Goal: Task Accomplishment & Management: Complete application form

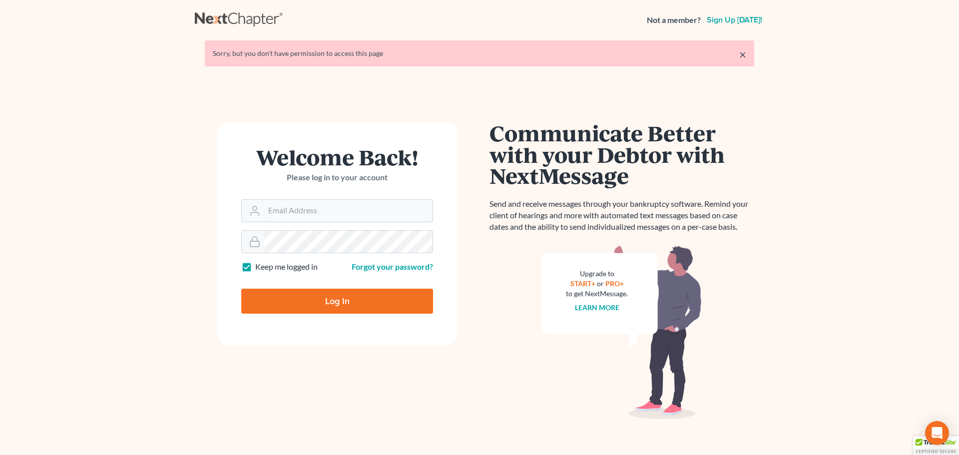
type input "[EMAIL_ADDRESS][DOMAIN_NAME]"
click at [307, 294] on input "Log In" at bounding box center [337, 301] width 192 height 25
type input "Thinking..."
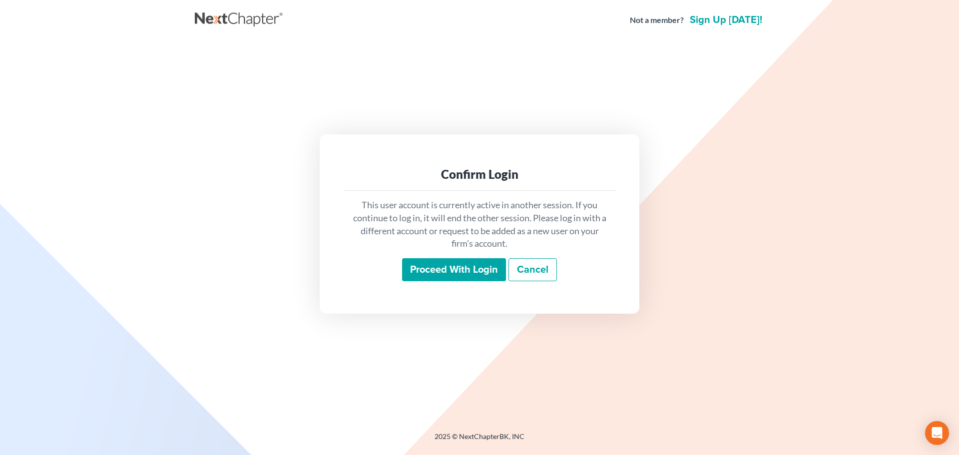
click at [440, 271] on input "Proceed with login" at bounding box center [454, 269] width 104 height 23
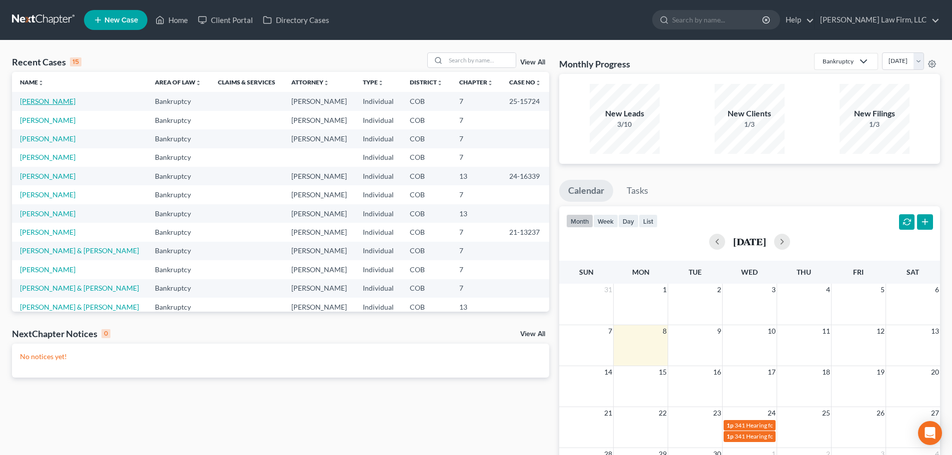
click at [54, 98] on link "[PERSON_NAME]" at bounding box center [47, 101] width 55 height 8
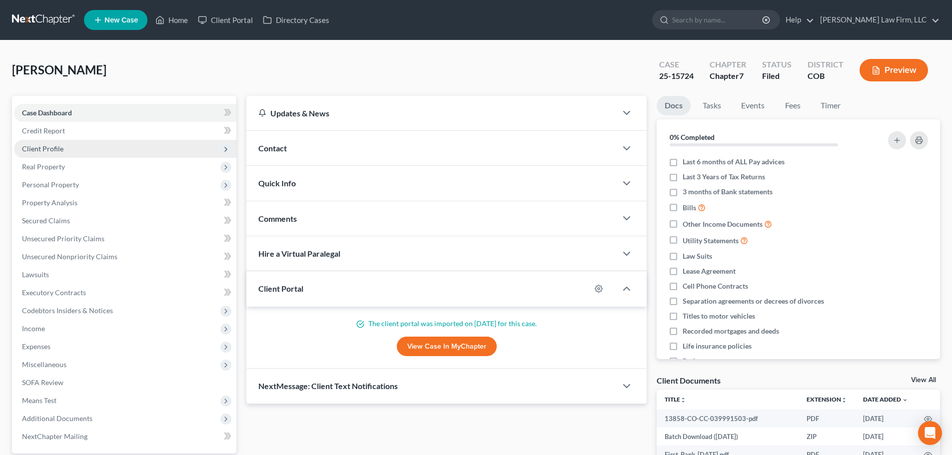
click at [110, 155] on span "Client Profile" at bounding box center [125, 149] width 222 height 18
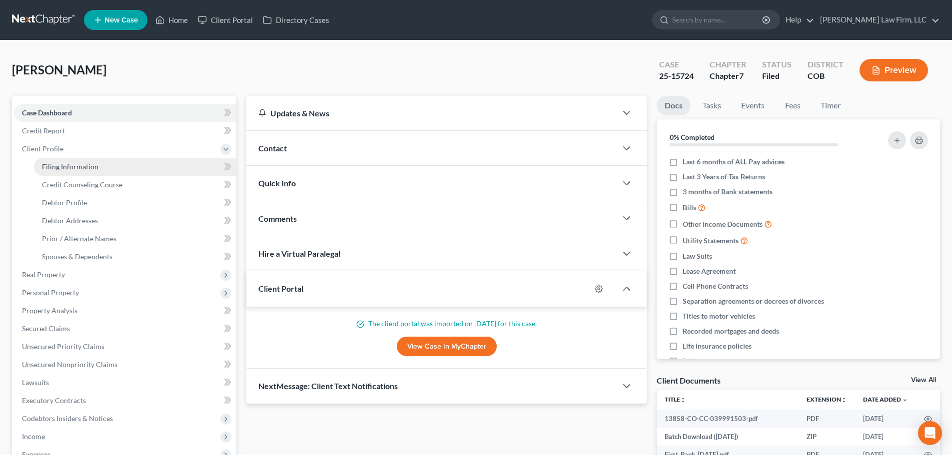
click at [104, 160] on link "Filing Information" at bounding box center [135, 167] width 202 height 18
select select "1"
select select "0"
select select "5"
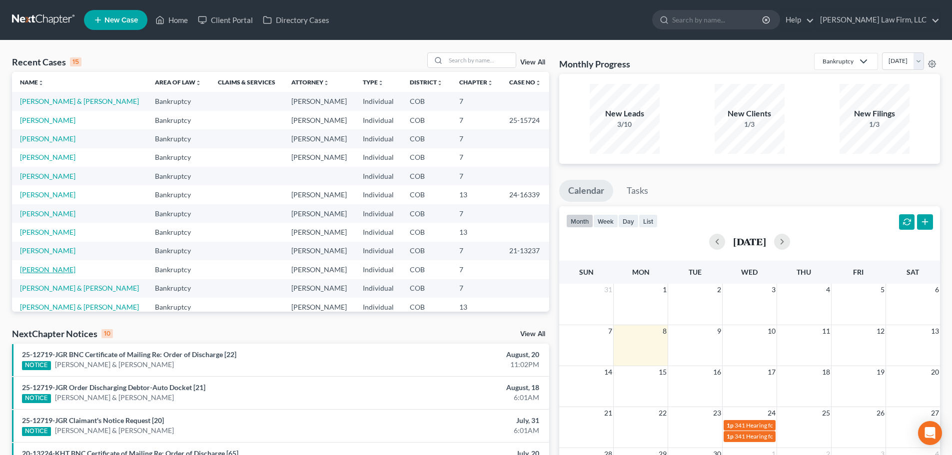
click at [54, 269] on link "[PERSON_NAME]" at bounding box center [47, 269] width 55 height 8
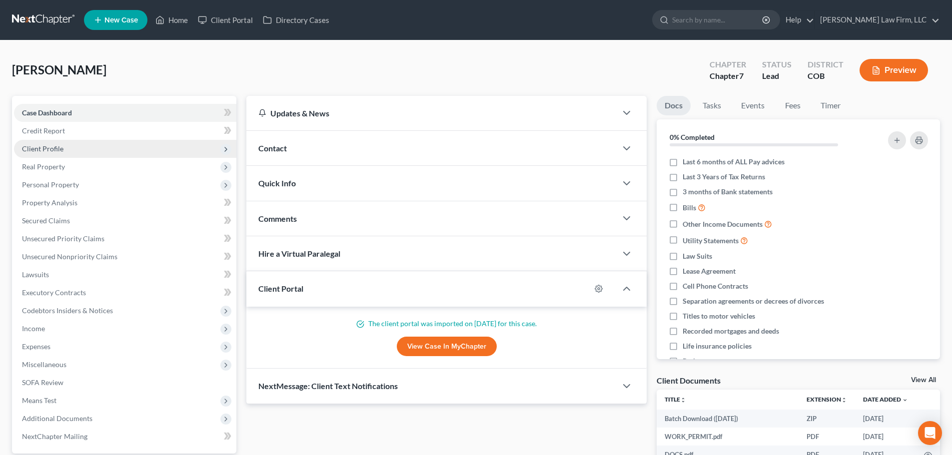
click at [131, 148] on span "Client Profile" at bounding box center [125, 149] width 222 height 18
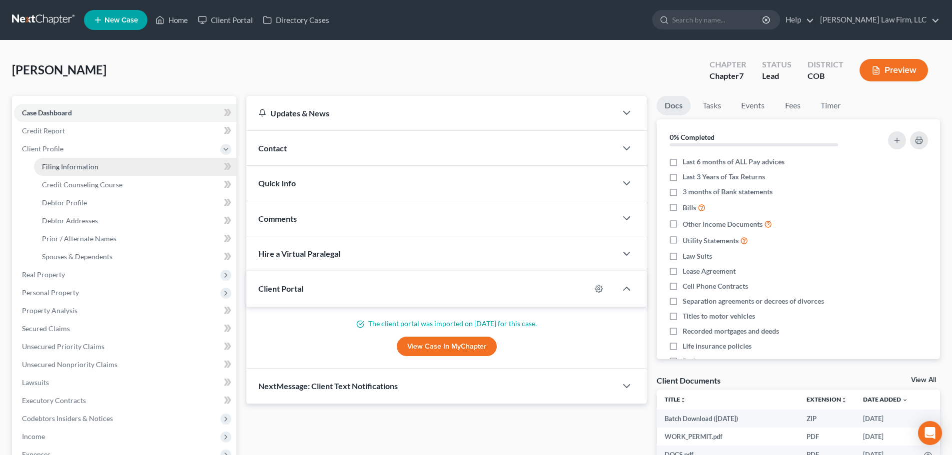
click at [121, 166] on link "Filing Information" at bounding box center [135, 167] width 202 height 18
select select "1"
select select "0"
select select "5"
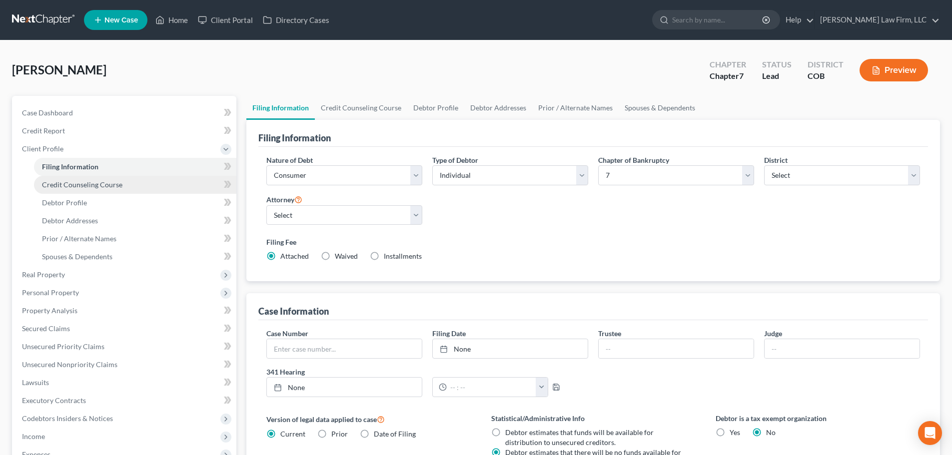
click at [121, 183] on link "Credit Counseling Course" at bounding box center [135, 185] width 202 height 18
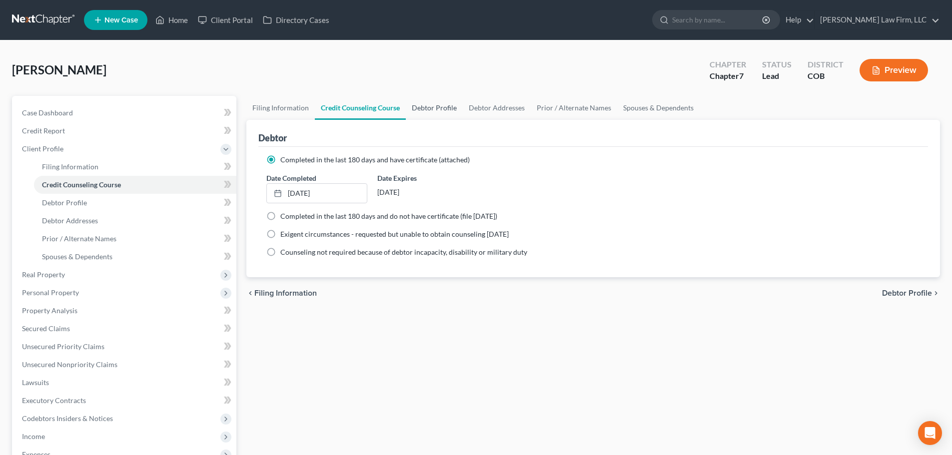
click at [453, 117] on link "Debtor Profile" at bounding box center [434, 108] width 57 height 24
select select "3"
select select "2"
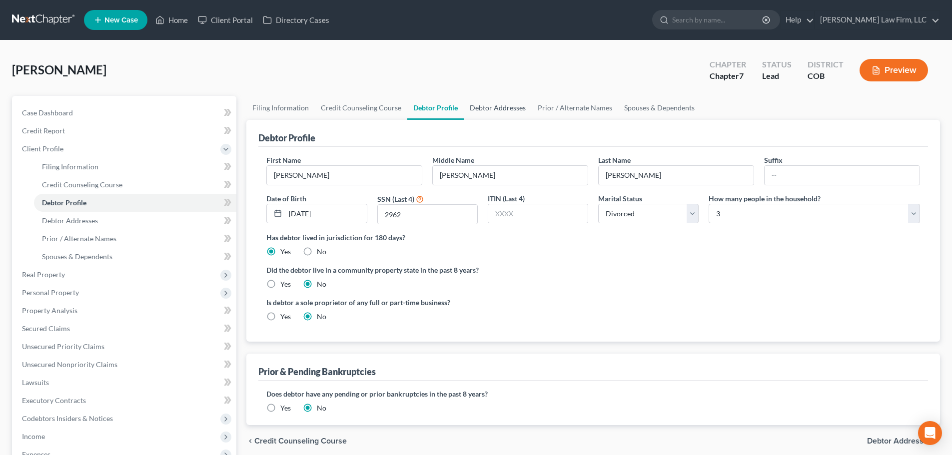
click at [484, 111] on link "Debtor Addresses" at bounding box center [498, 108] width 68 height 24
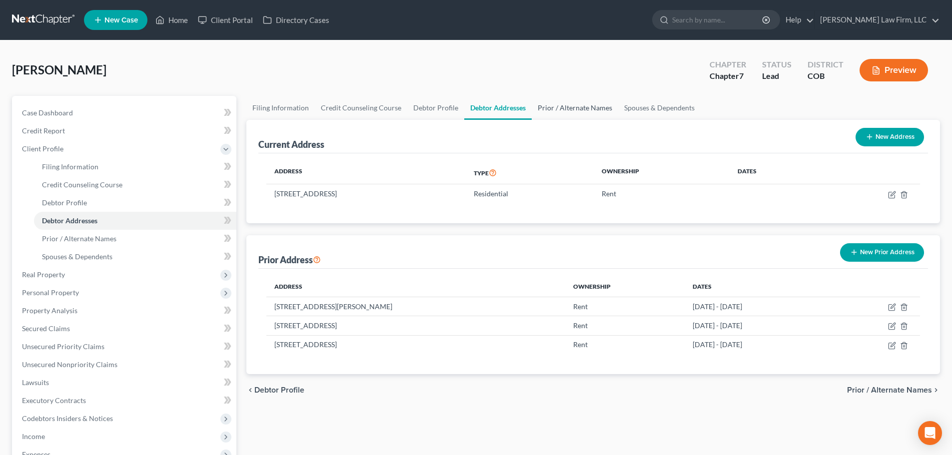
click at [551, 106] on link "Prior / Alternate Names" at bounding box center [574, 108] width 86 height 24
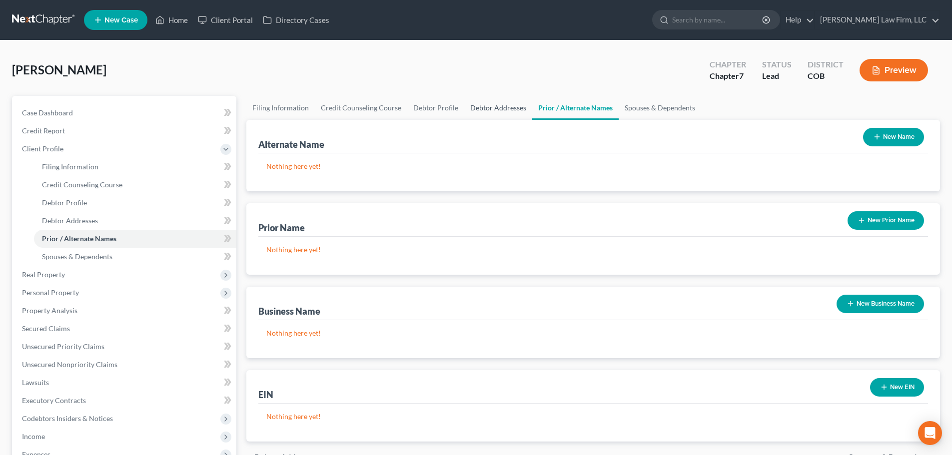
click at [513, 111] on link "Debtor Addresses" at bounding box center [498, 108] width 68 height 24
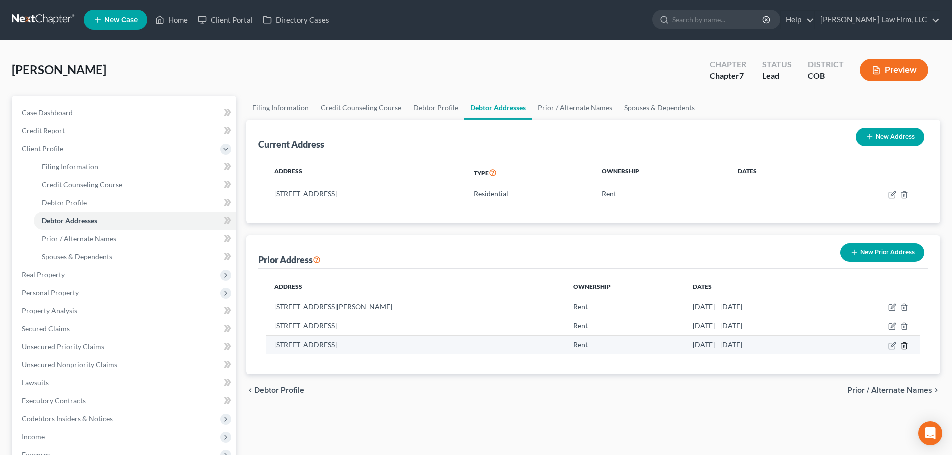
click at [905, 349] on icon "button" at bounding box center [903, 345] width 4 height 6
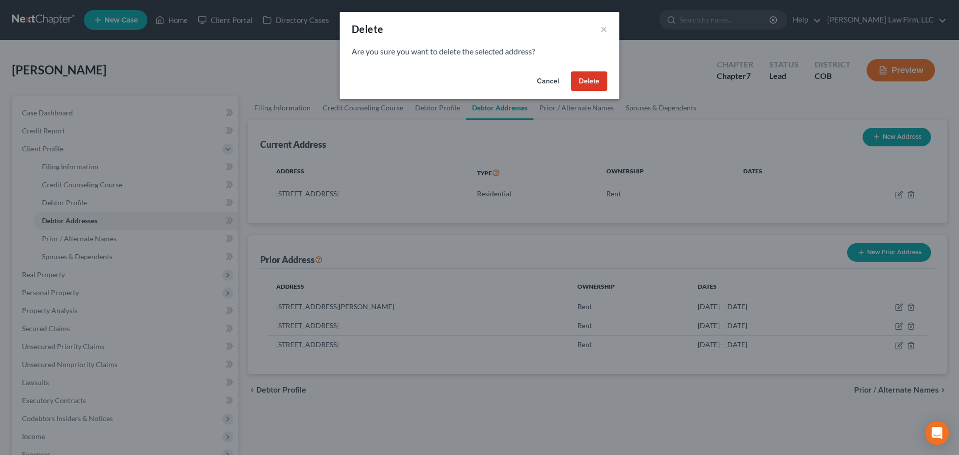
click at [590, 81] on button "Delete" at bounding box center [589, 81] width 36 height 20
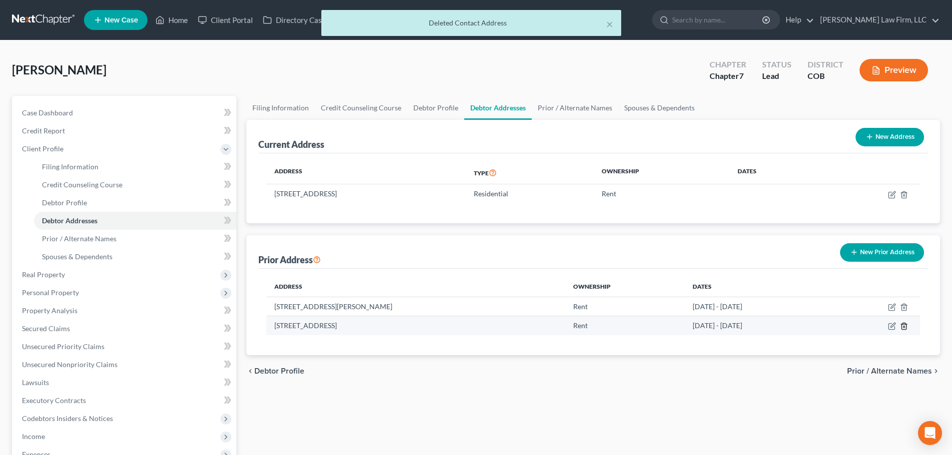
click at [902, 328] on icon "button" at bounding box center [904, 326] width 8 height 8
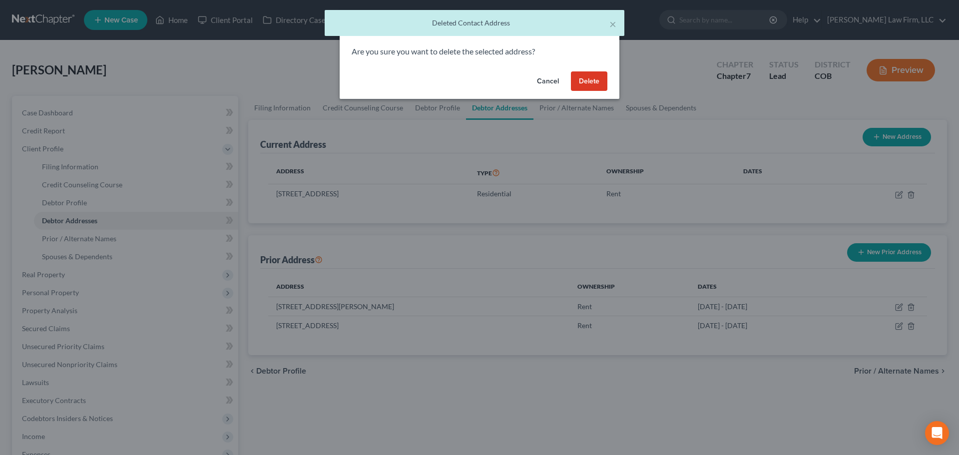
click at [595, 76] on button "Delete" at bounding box center [589, 81] width 36 height 20
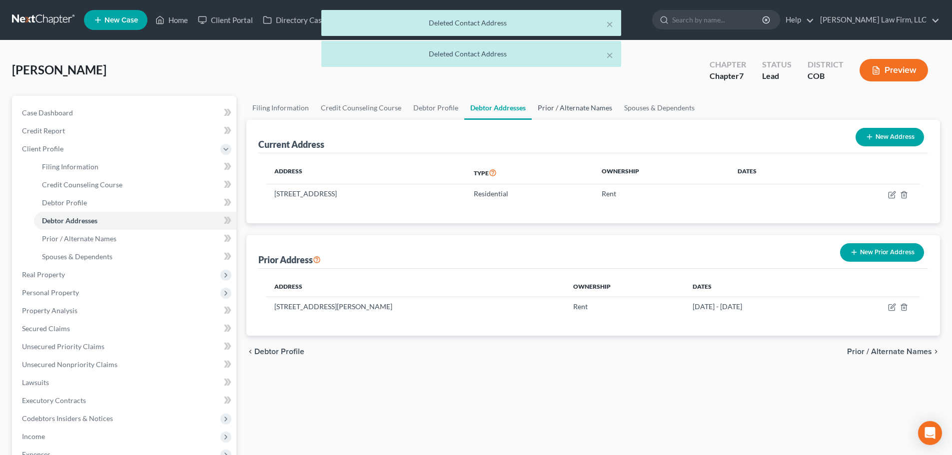
click at [559, 99] on link "Prior / Alternate Names" at bounding box center [574, 108] width 86 height 24
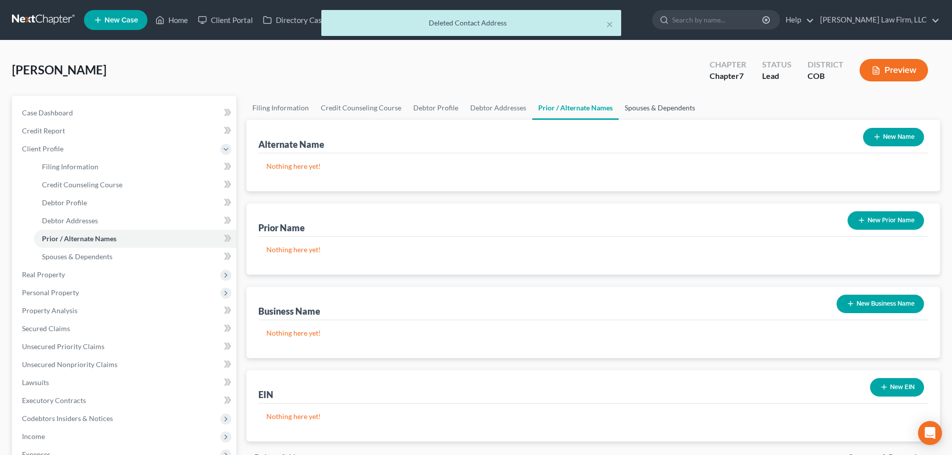
click at [657, 103] on link "Spouses & Dependents" at bounding box center [659, 108] width 82 height 24
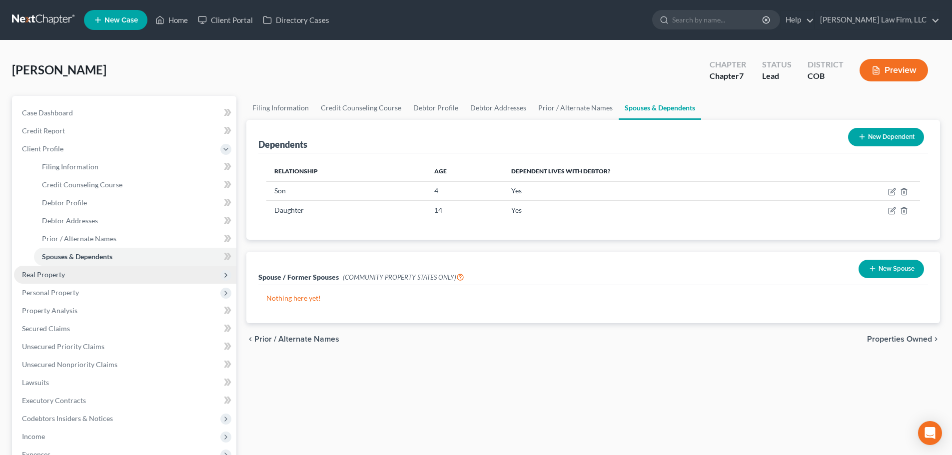
click at [131, 269] on span "Real Property" at bounding box center [125, 275] width 222 height 18
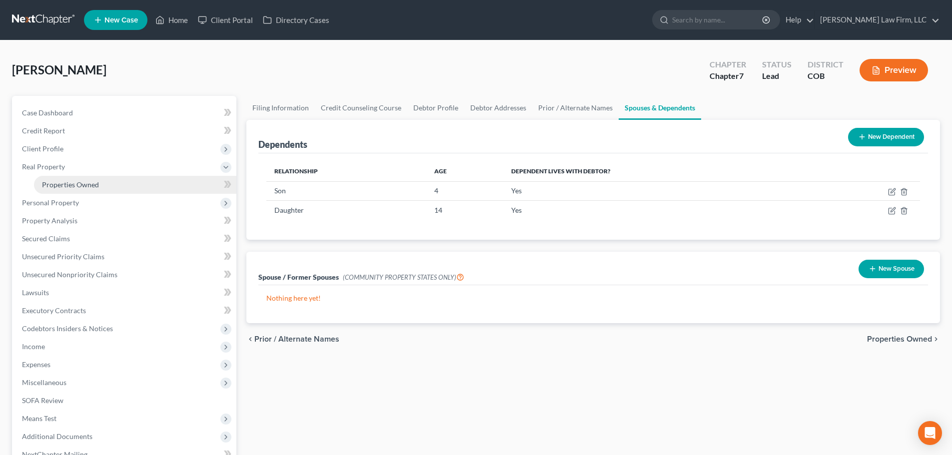
click at [138, 188] on link "Properties Owned" at bounding box center [135, 185] width 202 height 18
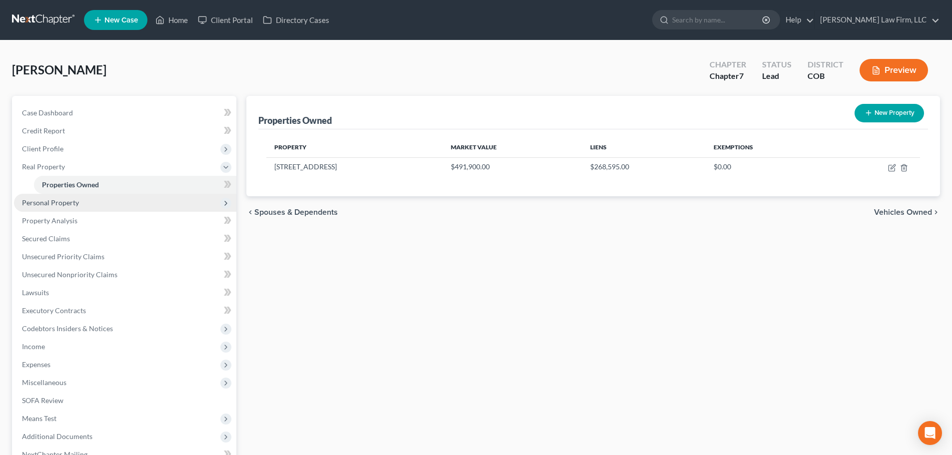
click at [93, 200] on span "Personal Property" at bounding box center [125, 203] width 222 height 18
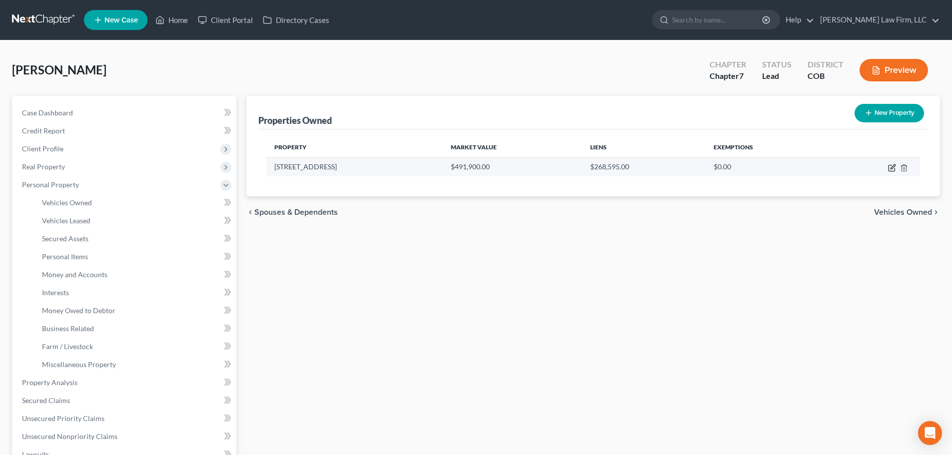
click at [889, 167] on icon "button" at bounding box center [892, 168] width 8 height 8
select select "5"
select select "3"
select select "0"
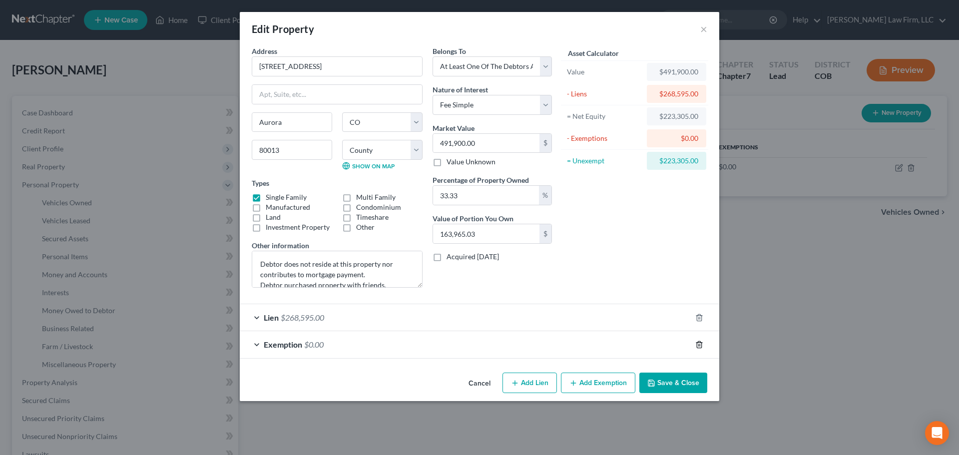
click at [696, 343] on div at bounding box center [705, 345] width 28 height 16
click at [697, 342] on icon "button" at bounding box center [699, 345] width 8 height 8
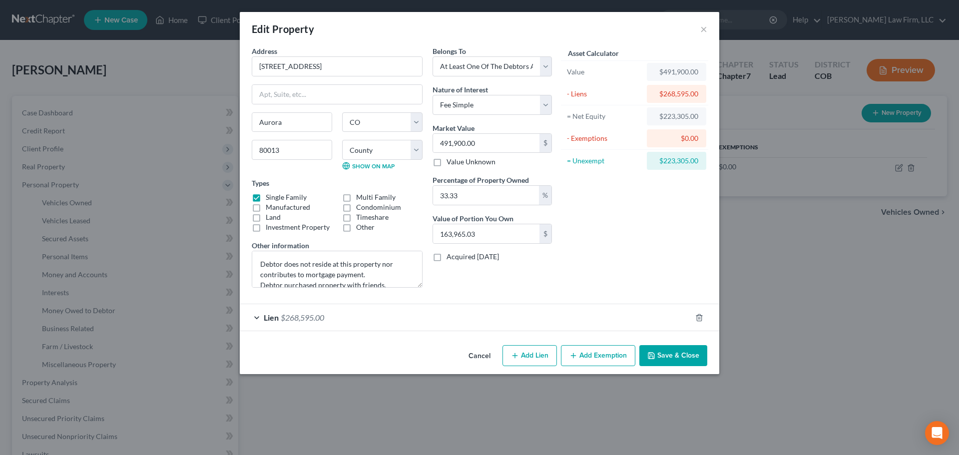
click at [661, 356] on button "Save & Close" at bounding box center [673, 355] width 68 height 21
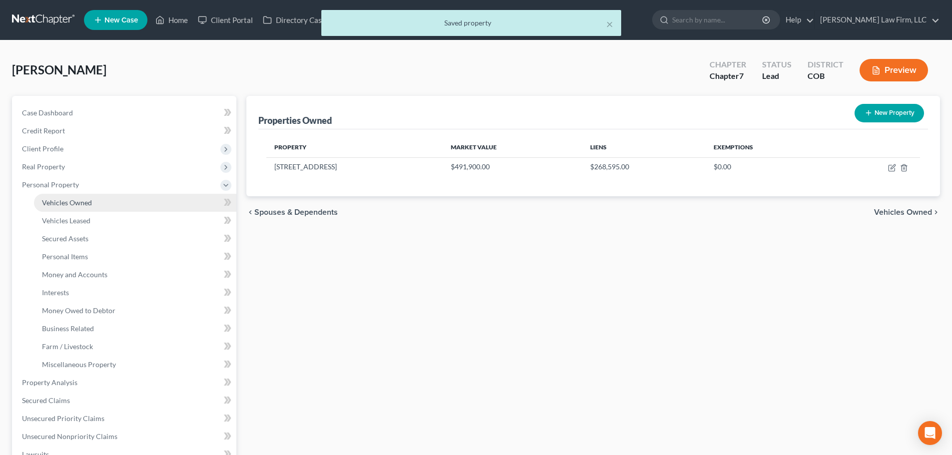
click at [131, 204] on link "Vehicles Owned" at bounding box center [135, 203] width 202 height 18
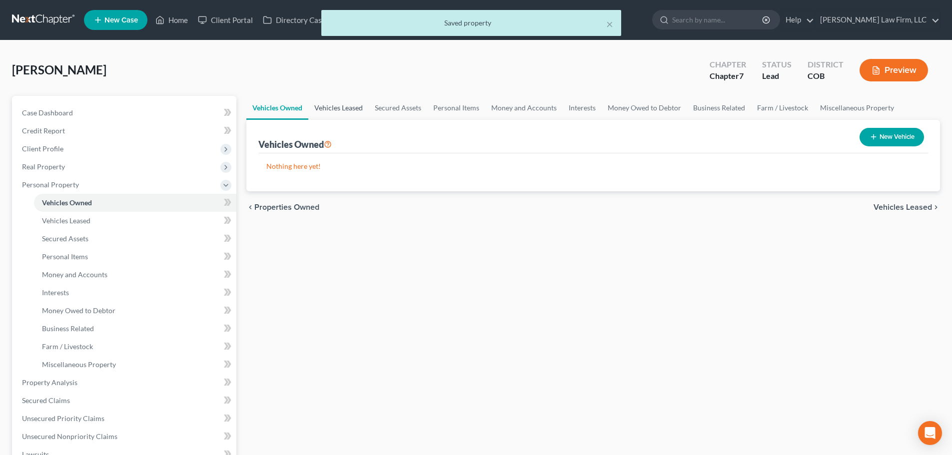
click at [346, 112] on link "Vehicles Leased" at bounding box center [338, 108] width 60 height 24
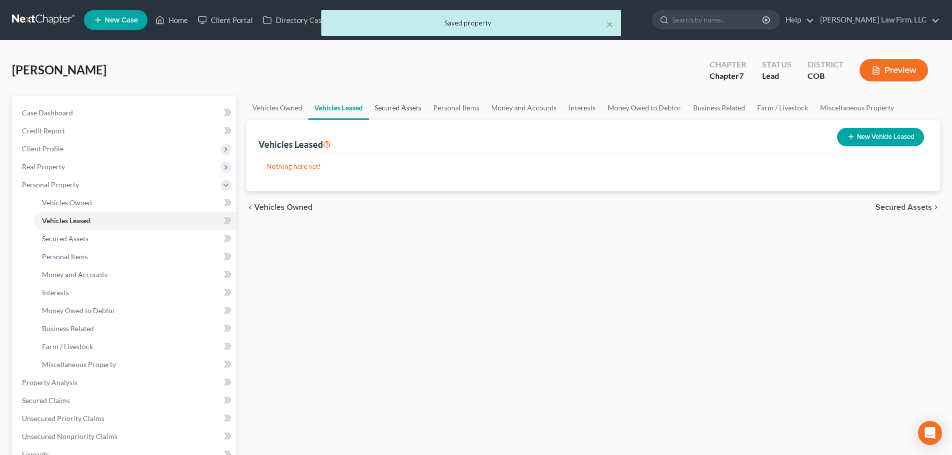
click at [403, 104] on link "Secured Assets" at bounding box center [398, 108] width 58 height 24
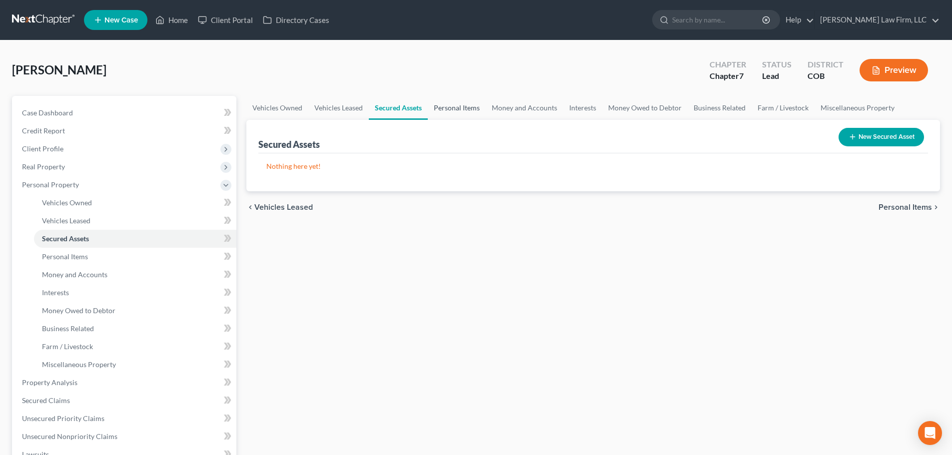
click at [456, 117] on link "Personal Items" at bounding box center [457, 108] width 58 height 24
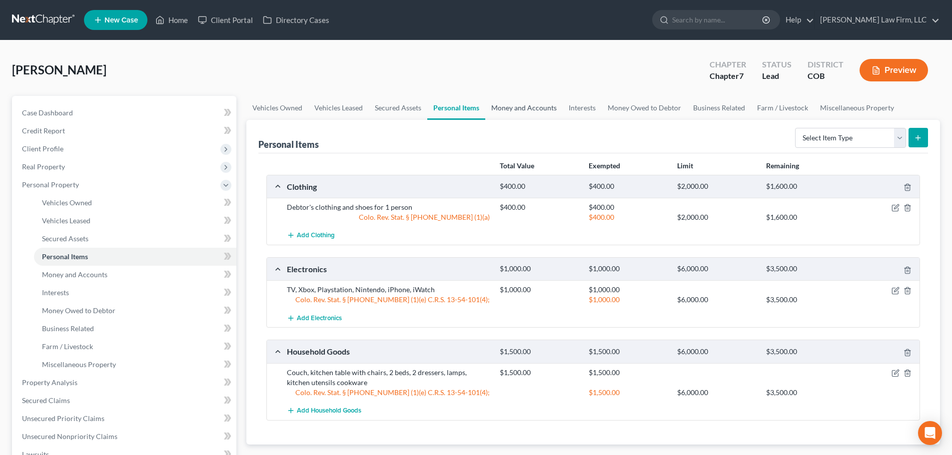
click at [513, 104] on link "Money and Accounts" at bounding box center [523, 108] width 77 height 24
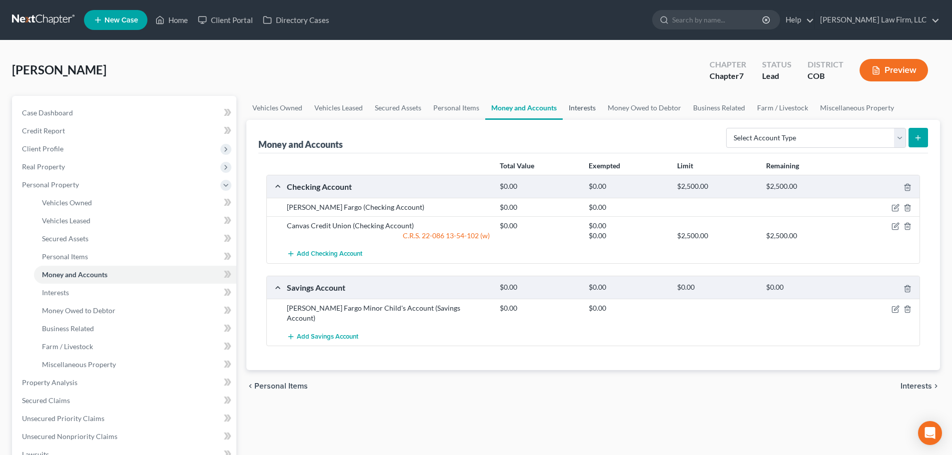
click at [577, 110] on link "Interests" at bounding box center [581, 108] width 39 height 24
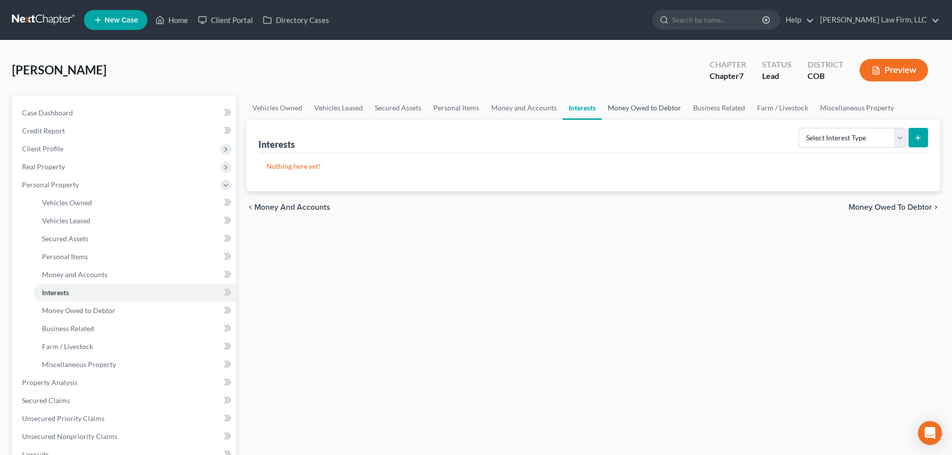
click at [614, 102] on link "Money Owed to Debtor" at bounding box center [643, 108] width 85 height 24
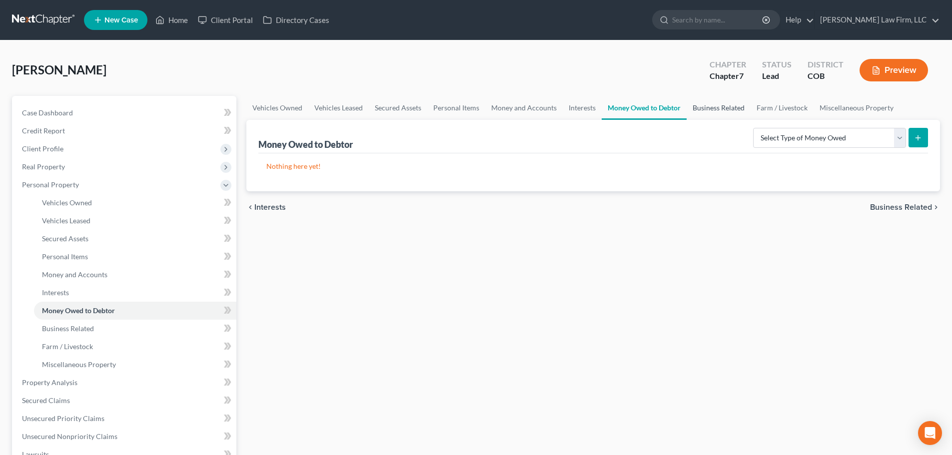
click at [703, 116] on link "Business Related" at bounding box center [718, 108] width 64 height 24
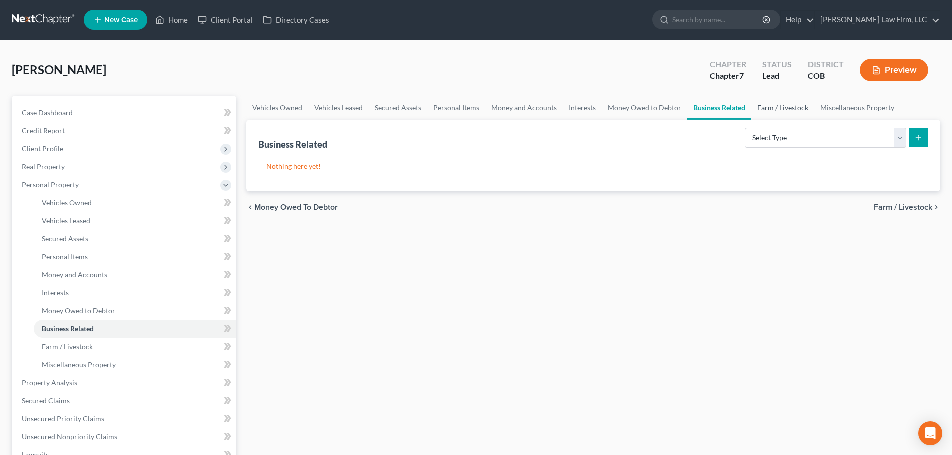
click at [766, 112] on link "Farm / Livestock" at bounding box center [782, 108] width 63 height 24
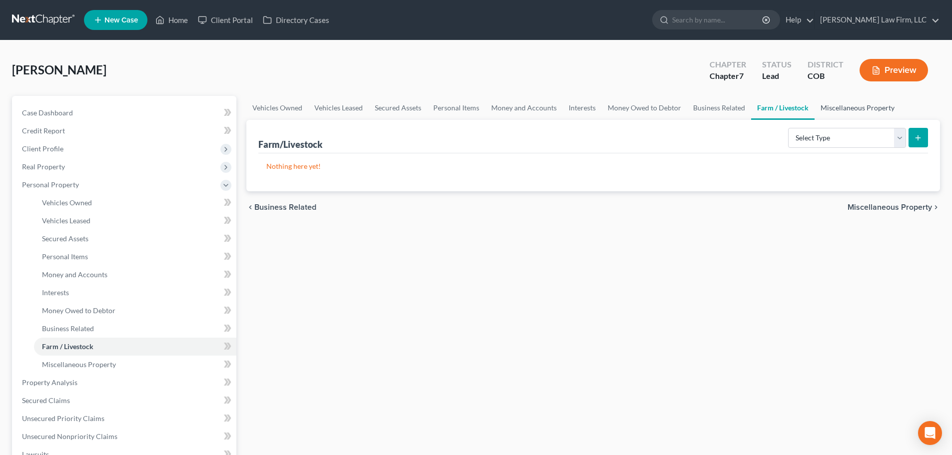
click at [837, 112] on link "Miscellaneous Property" at bounding box center [857, 108] width 86 height 24
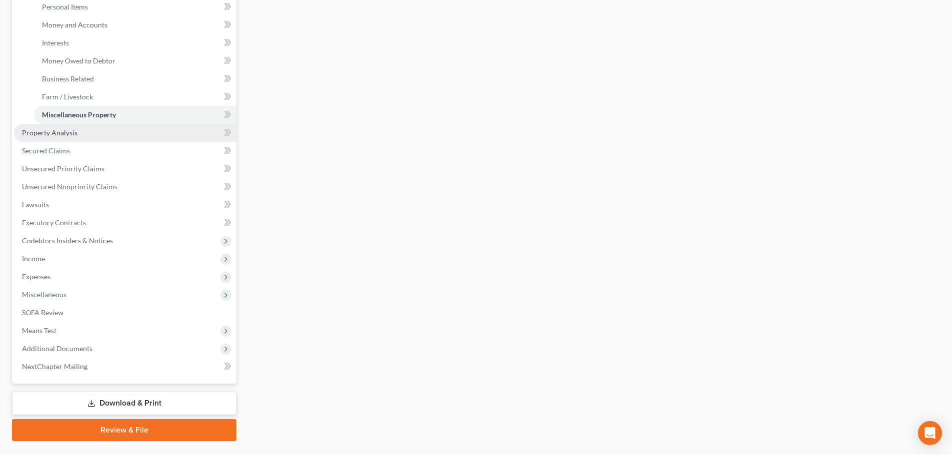
click at [128, 131] on link "Property Analysis" at bounding box center [125, 133] width 222 height 18
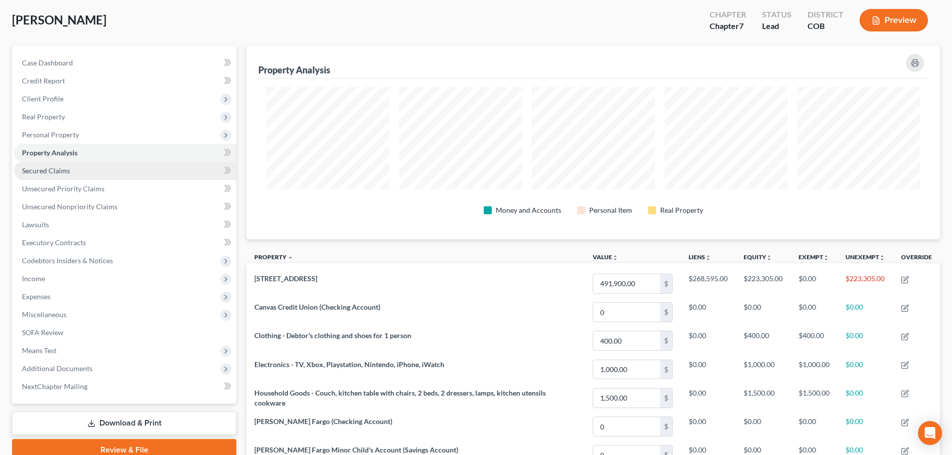
click at [75, 175] on link "Secured Claims" at bounding box center [125, 171] width 222 height 18
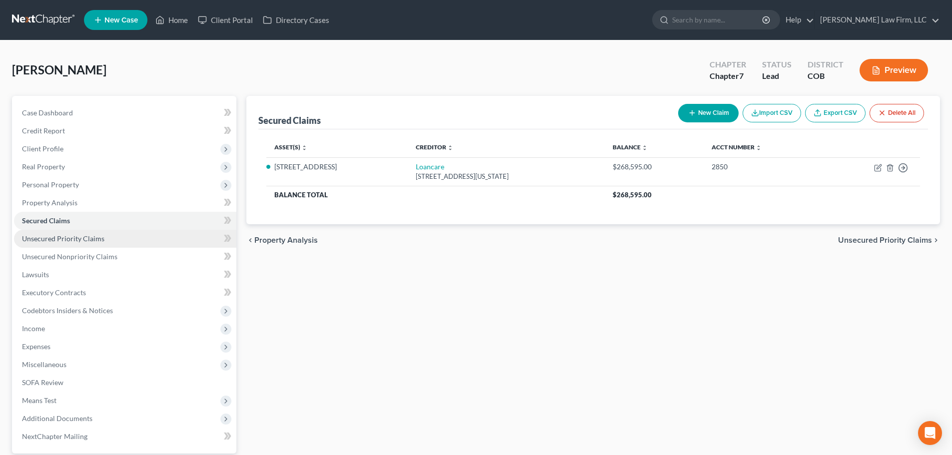
click at [65, 237] on span "Unsecured Priority Claims" at bounding box center [63, 238] width 82 height 8
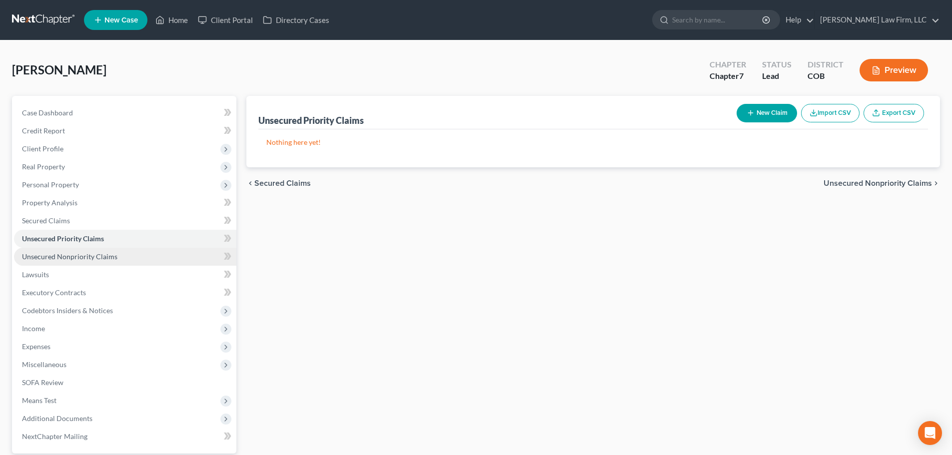
click at [74, 250] on link "Unsecured Nonpriority Claims" at bounding box center [125, 257] width 222 height 18
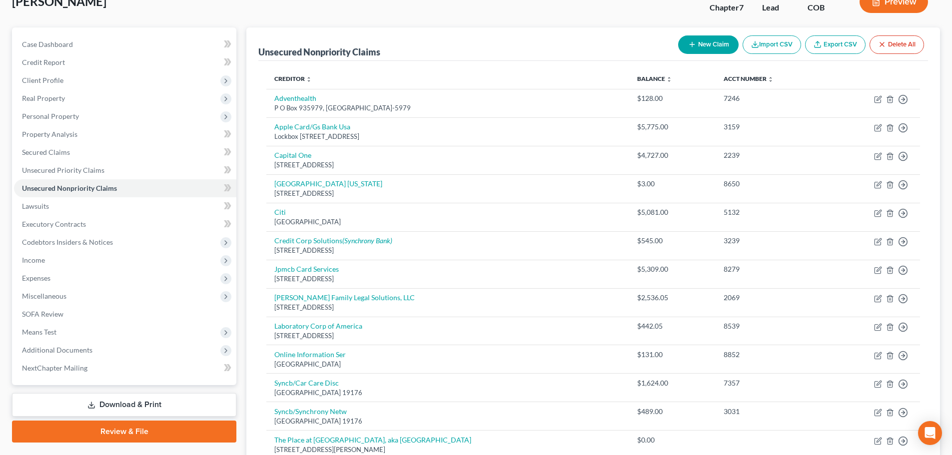
scroll to position [100, 0]
